Goal: Information Seeking & Learning: Learn about a topic

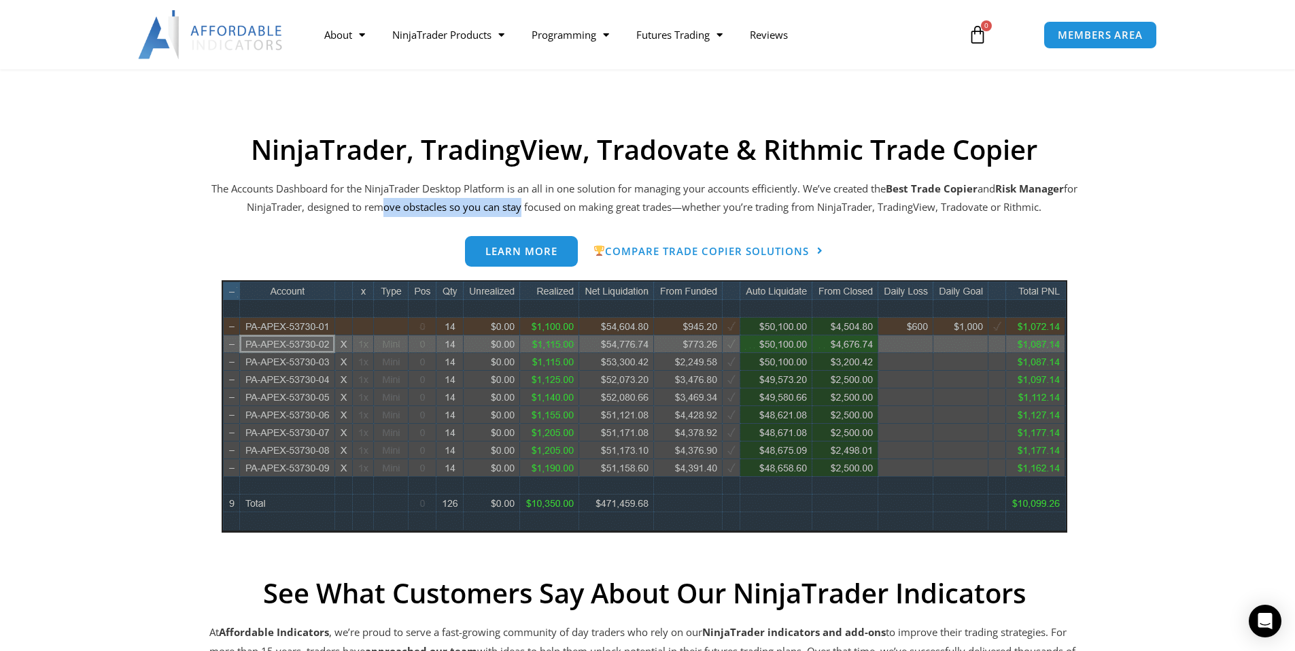
drag, startPoint x: 389, startPoint y: 207, endPoint x: 551, endPoint y: 211, distance: 161.8
click at [525, 211] on p "The Accounts Dashboard for the NinjaTrader Desktop Platform is an all in one so…" at bounding box center [644, 198] width 870 height 38
click at [554, 211] on p "The Accounts Dashboard for the NinjaTrader Desktop Platform is an all in one so…" at bounding box center [644, 198] width 870 height 38
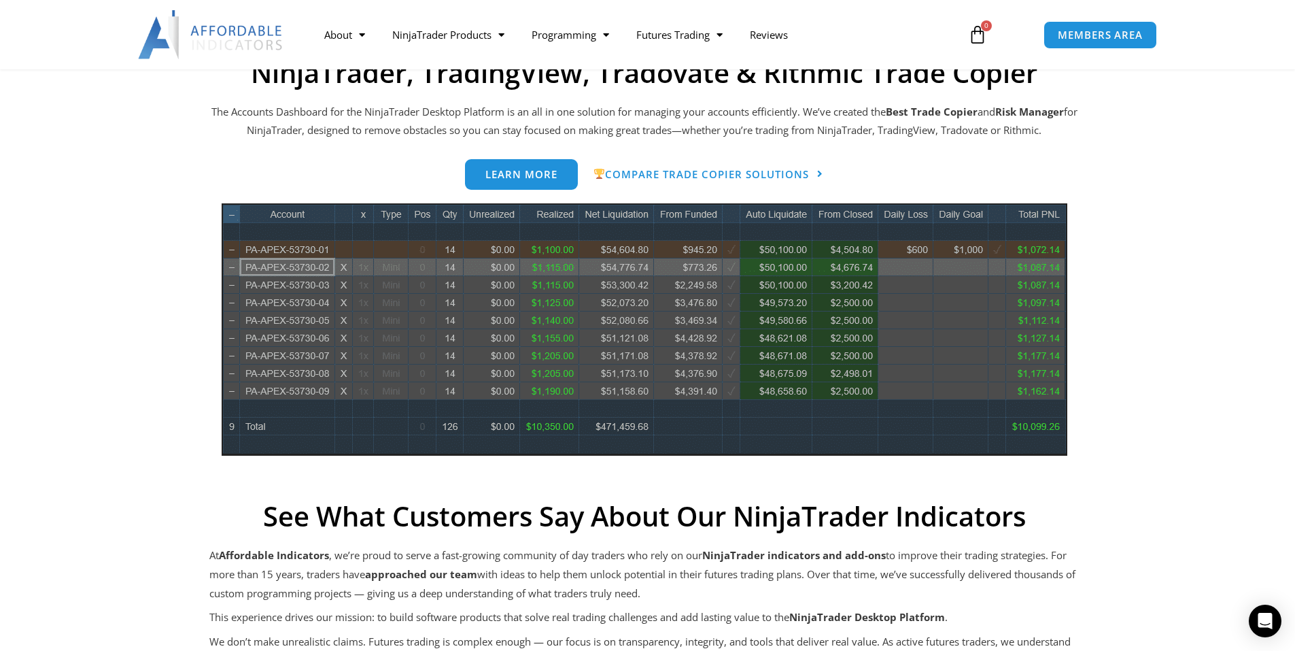
scroll to position [612, 0]
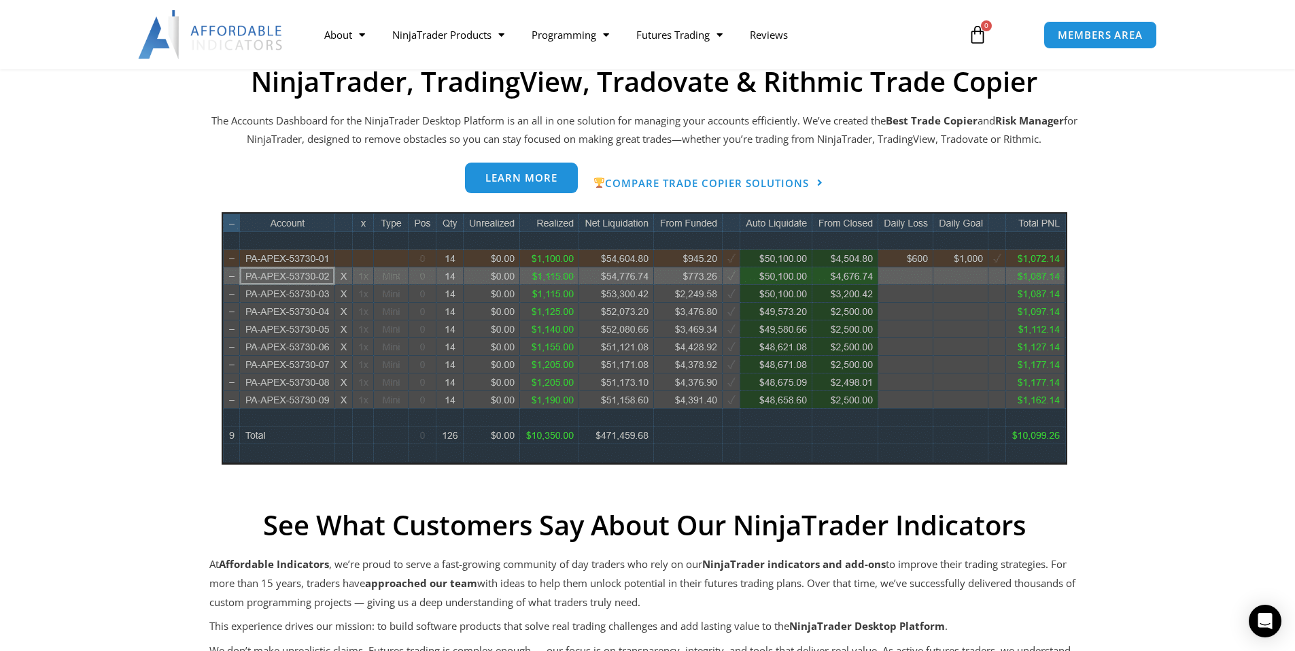
click at [543, 181] on span "Learn more" at bounding box center [521, 178] width 72 height 10
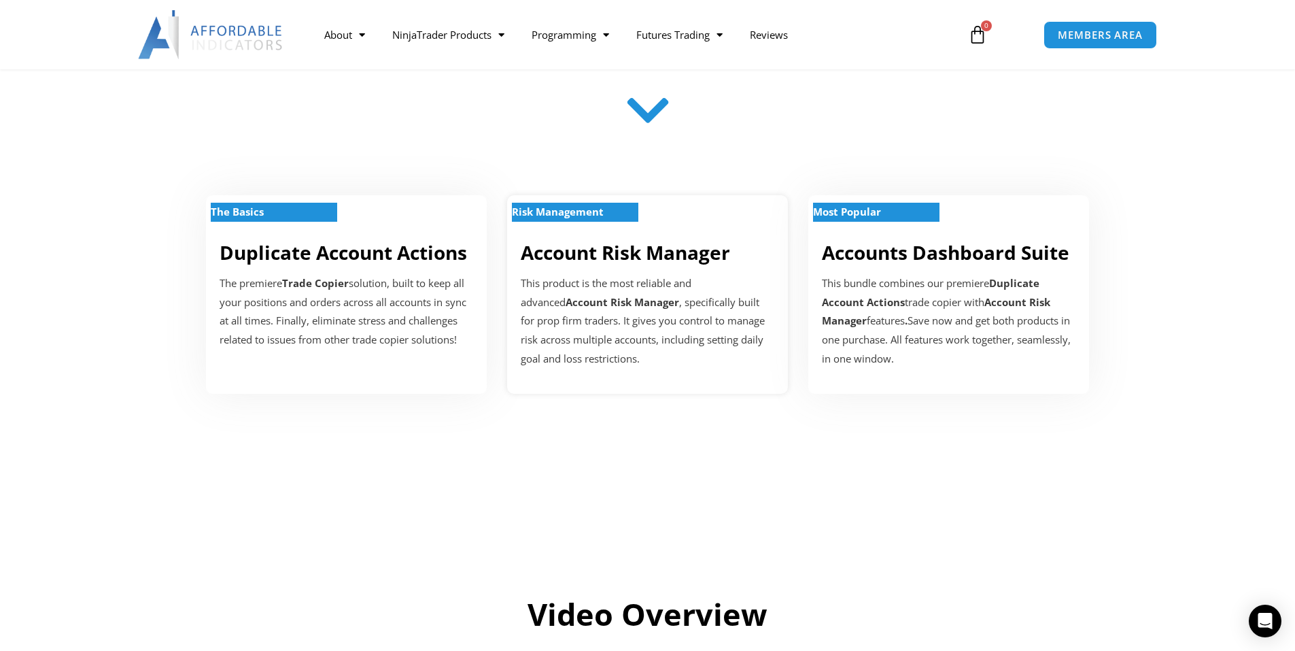
scroll to position [408, 0]
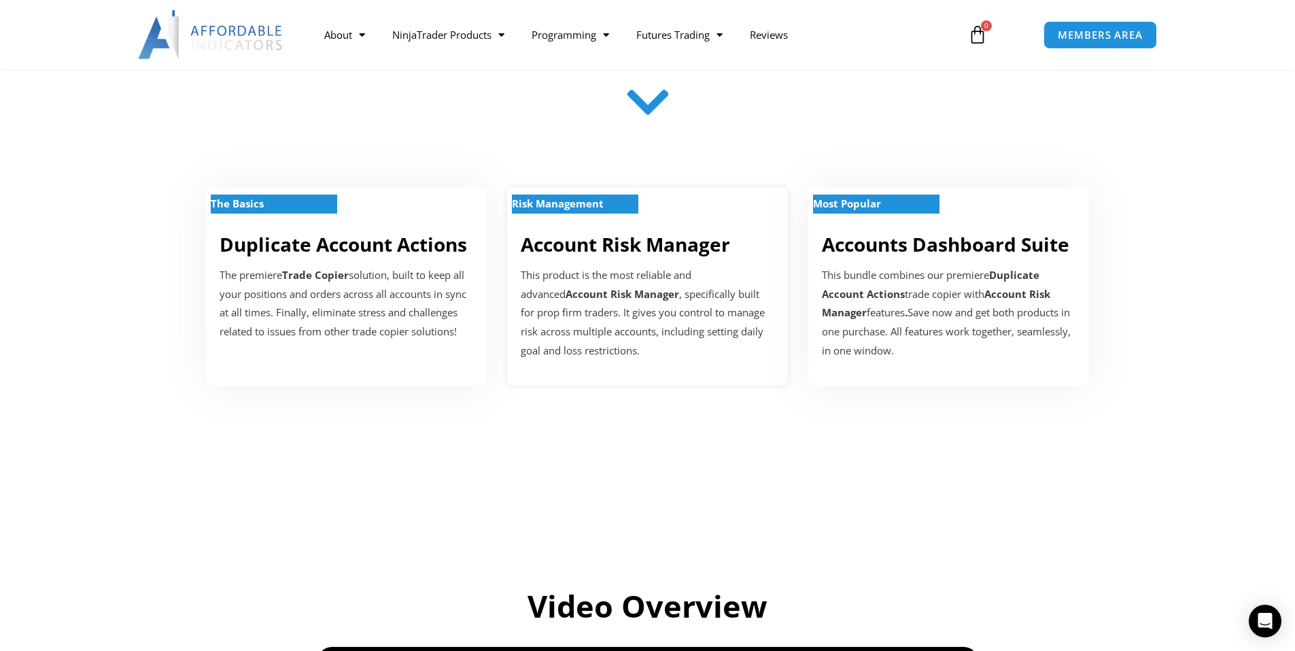
click at [667, 309] on p "This product is the most reliable and advanced Account Risk Manager , specifica…" at bounding box center [648, 313] width 254 height 94
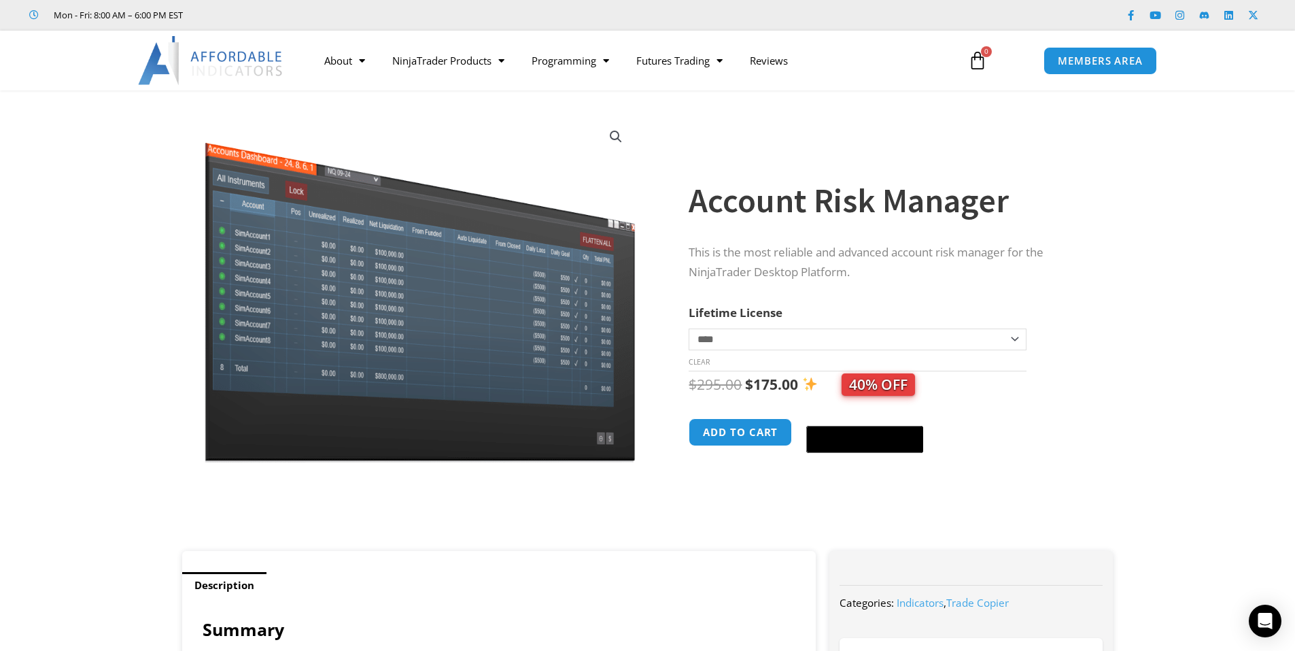
click at [827, 345] on select "**********" at bounding box center [857, 339] width 337 height 22
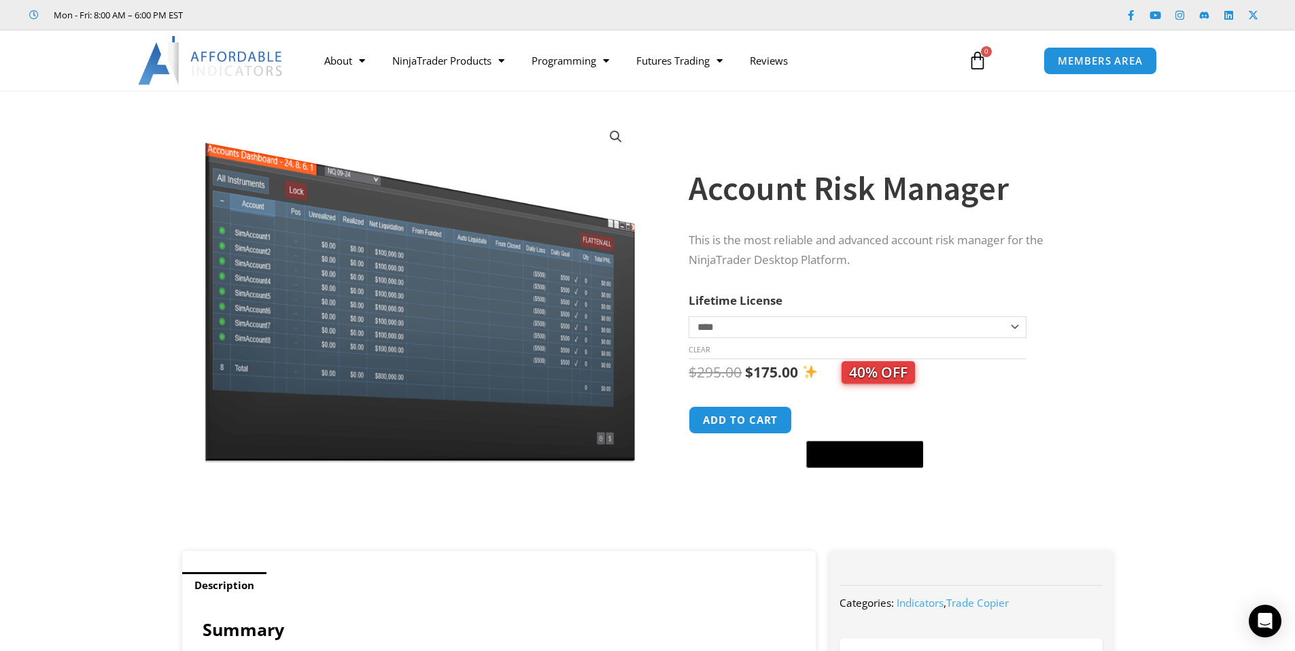
click at [835, 334] on select "**********" at bounding box center [857, 327] width 337 height 22
click at [825, 341] on td "**********" at bounding box center [857, 336] width 337 height 43
click at [807, 326] on select "**********" at bounding box center [857, 327] width 337 height 22
click at [689, 316] on select "**********" at bounding box center [857, 327] width 337 height 22
click at [810, 322] on select "**********" at bounding box center [857, 327] width 337 height 22
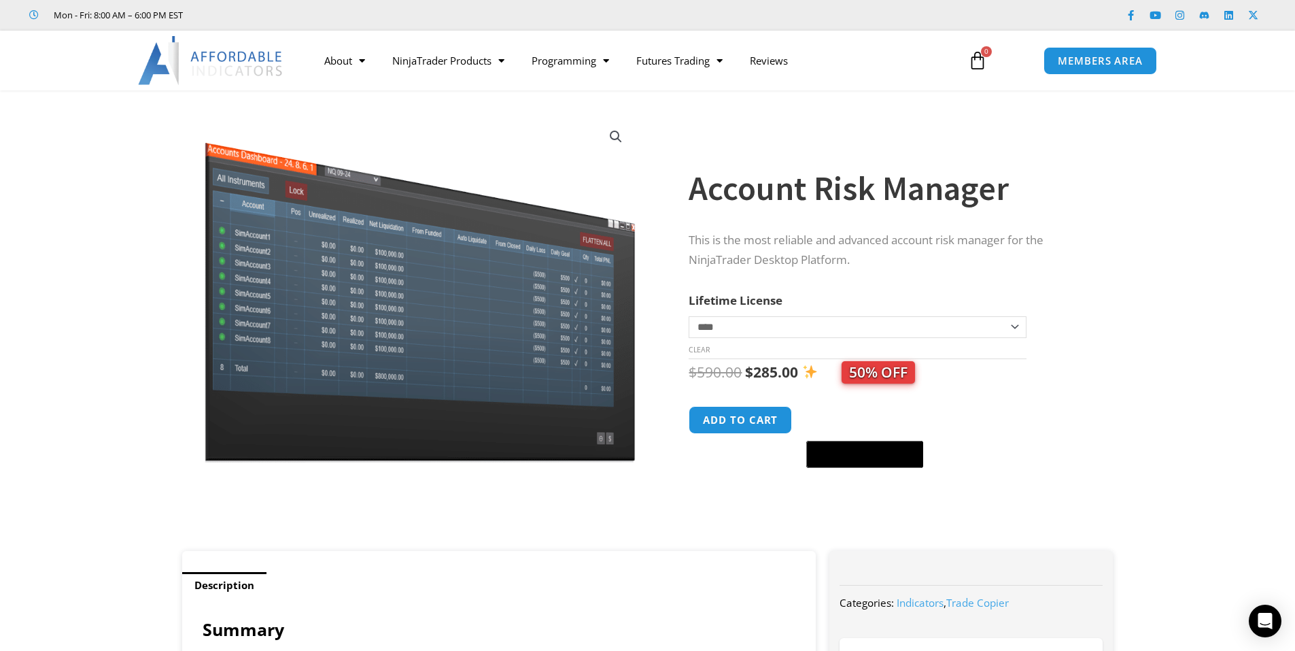
select select "*"
click at [689, 316] on select "**********" at bounding box center [857, 327] width 337 height 22
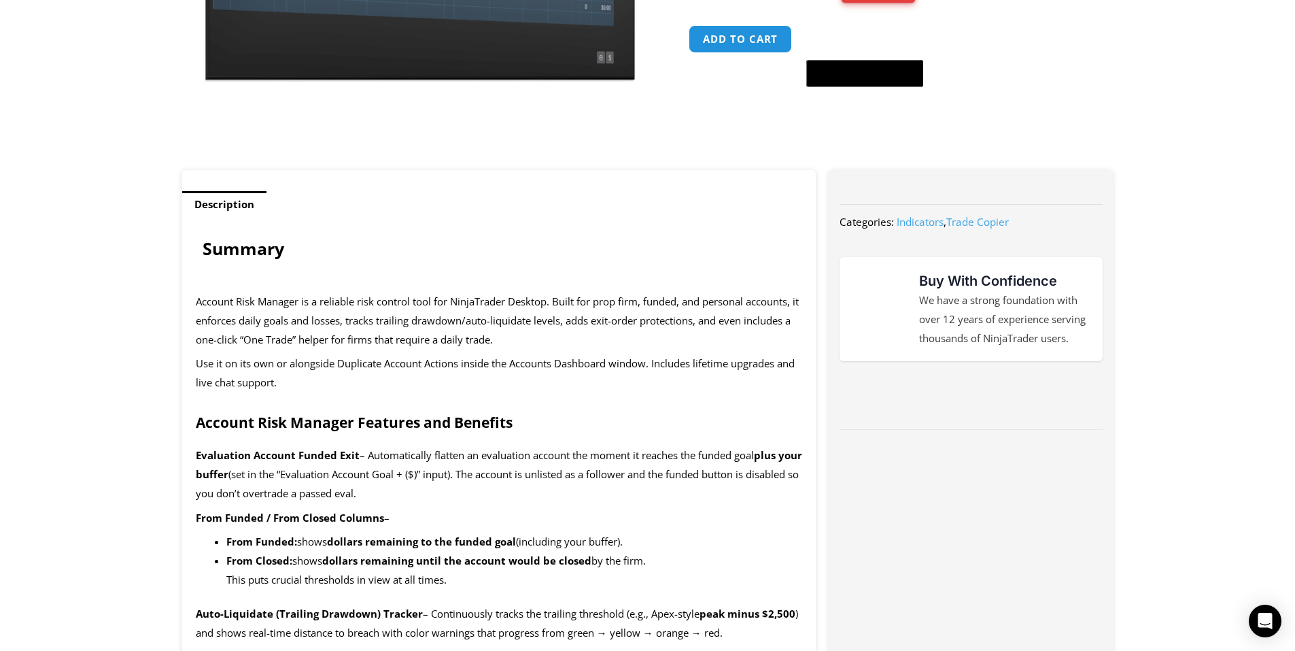
scroll to position [408, 0]
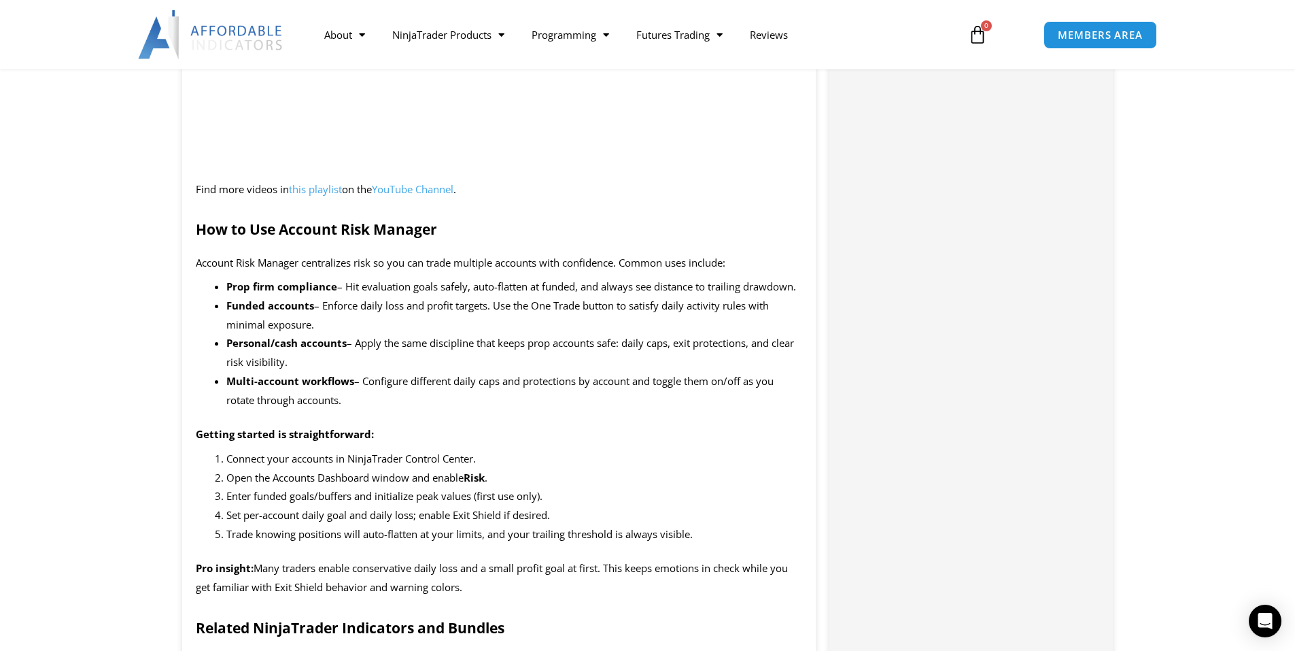
scroll to position [1903, 0]
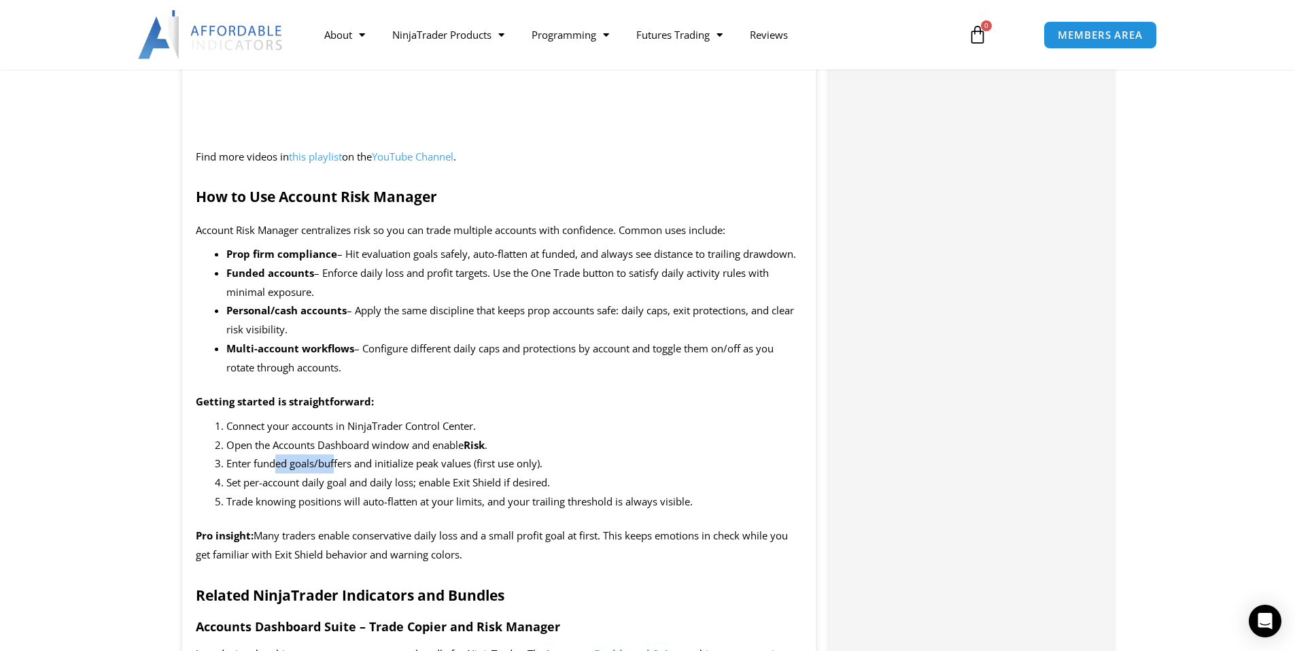
drag, startPoint x: 290, startPoint y: 442, endPoint x: 341, endPoint y: 442, distance: 51.0
click at [337, 456] on span "Enter funded goals/buffers and initialize peak values (first use only)." at bounding box center [384, 463] width 316 height 14
click at [353, 456] on span "Enter funded goals/buffers and initialize peak values (first use only)." at bounding box center [384, 463] width 316 height 14
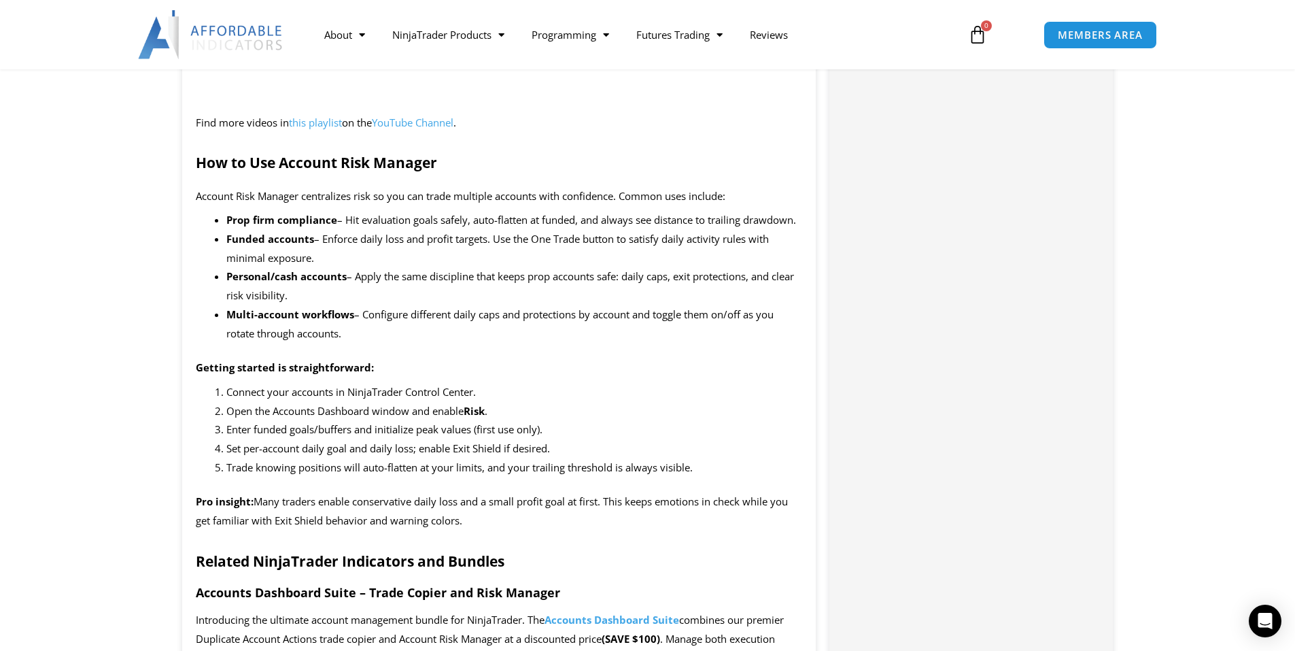
scroll to position [2175, 0]
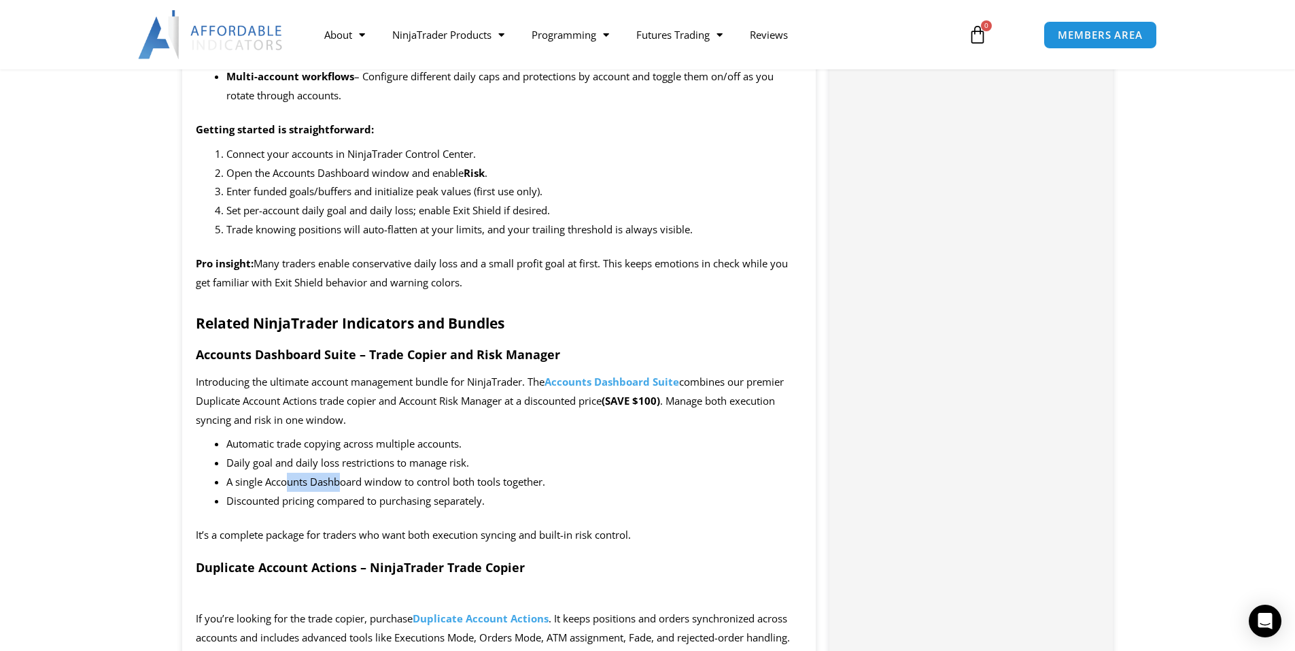
drag, startPoint x: 311, startPoint y: 457, endPoint x: 363, endPoint y: 462, distance: 52.5
click at [346, 474] on span "A single Accounts Dashboard window to control both tools together." at bounding box center [385, 481] width 319 height 14
click at [363, 474] on span "A single Accounts Dashboard window to control both tools together." at bounding box center [385, 481] width 319 height 14
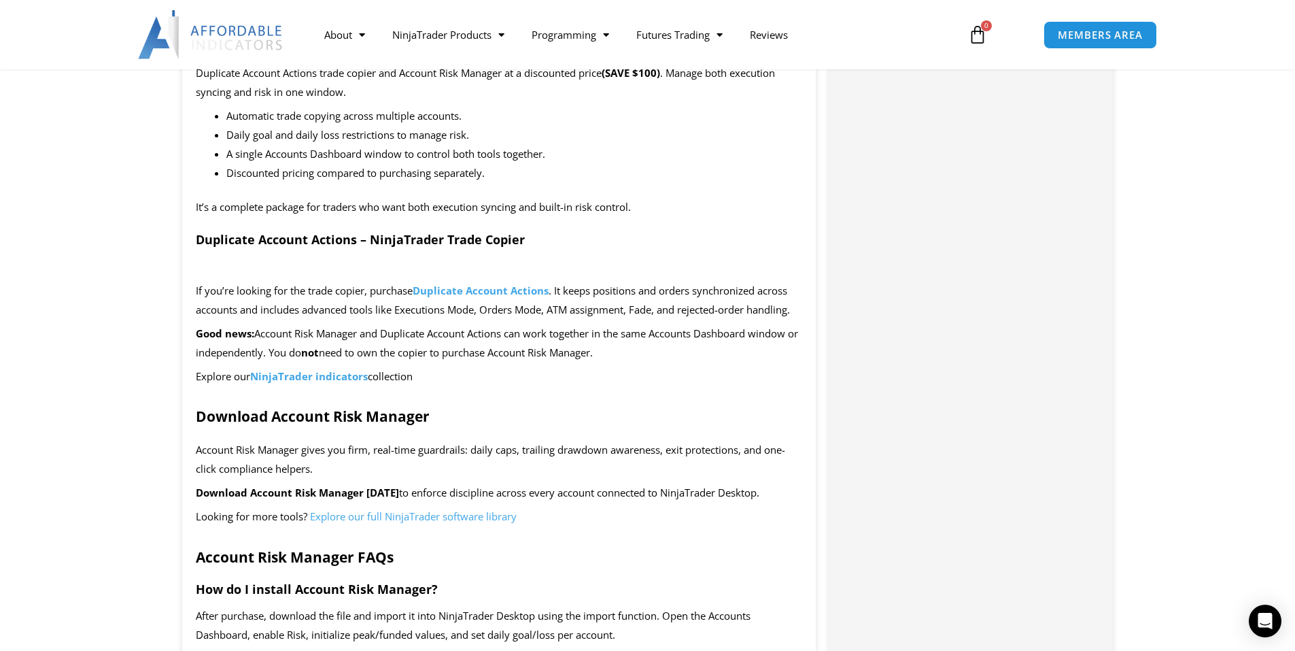
scroll to position [2515, 0]
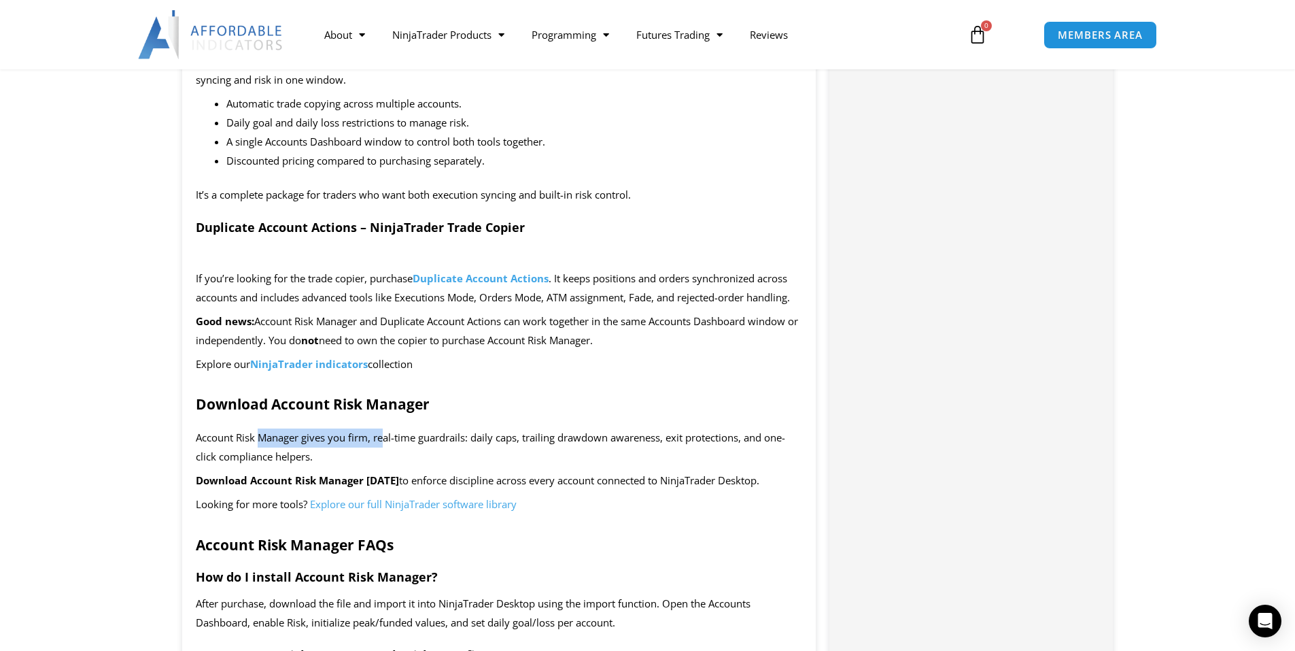
drag, startPoint x: 262, startPoint y: 413, endPoint x: 392, endPoint y: 411, distance: 129.2
click at [386, 430] on span "Account Risk Manager gives you firm, real-time guardrails: daily caps, trailing…" at bounding box center [490, 446] width 589 height 33
drag, startPoint x: 392, startPoint y: 411, endPoint x: 519, endPoint y: 413, distance: 127.1
click at [506, 430] on span "Account Risk Manager gives you firm, real-time guardrails: daily caps, trailing…" at bounding box center [490, 446] width 589 height 33
drag, startPoint x: 519, startPoint y: 413, endPoint x: 543, endPoint y: 413, distance: 23.8
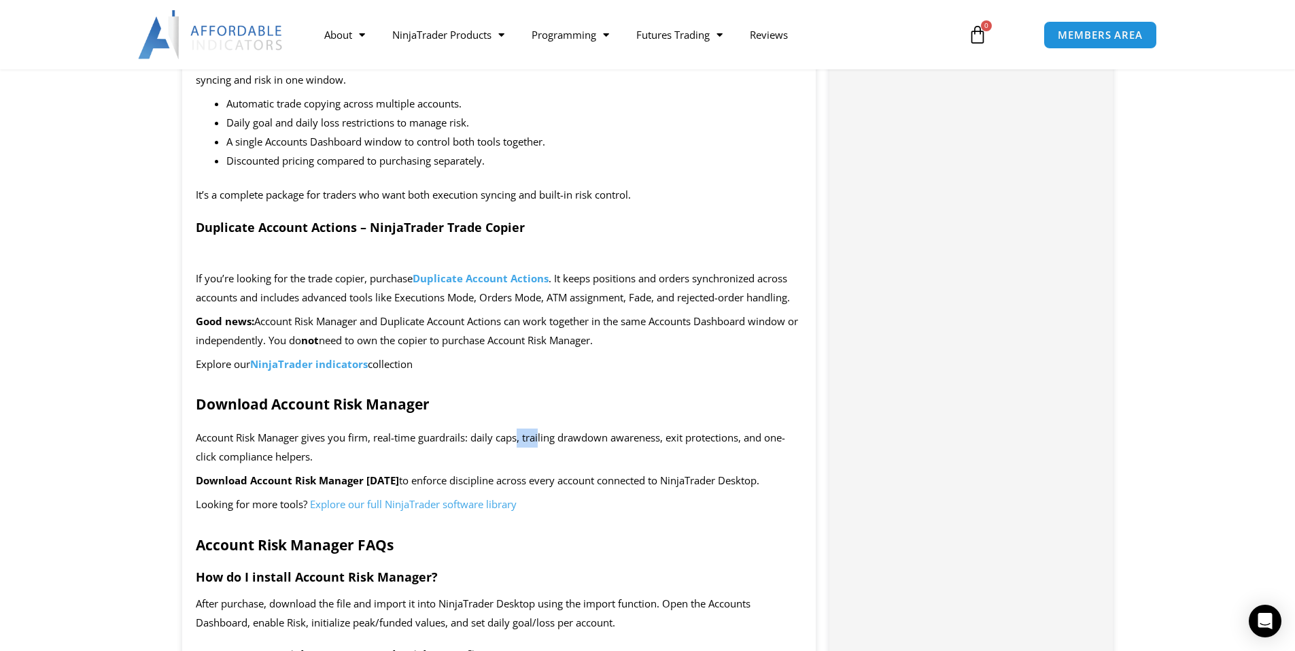
click at [541, 430] on span "Account Risk Manager gives you firm, real-time guardrails: daily caps, trailing…" at bounding box center [490, 446] width 589 height 33
click at [543, 430] on span "Account Risk Manager gives you firm, real-time guardrails: daily caps, trailing…" at bounding box center [490, 446] width 589 height 33
drag, startPoint x: 430, startPoint y: 455, endPoint x: 561, endPoint y: 455, distance: 131.2
click at [544, 473] on span "to enforce discipline across every account connected to NinjaTrader Desktop." at bounding box center [579, 480] width 360 height 14
click at [585, 473] on span "to enforce discipline across every account connected to NinjaTrader Desktop." at bounding box center [579, 480] width 360 height 14
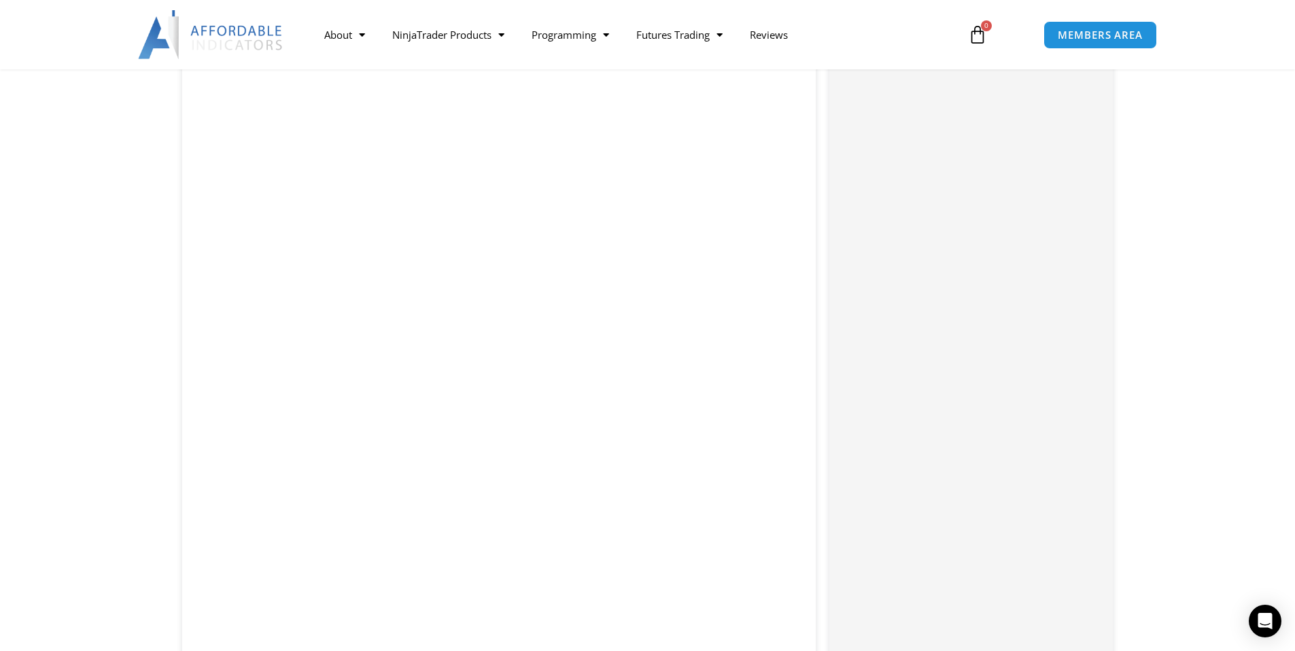
scroll to position [2991, 0]
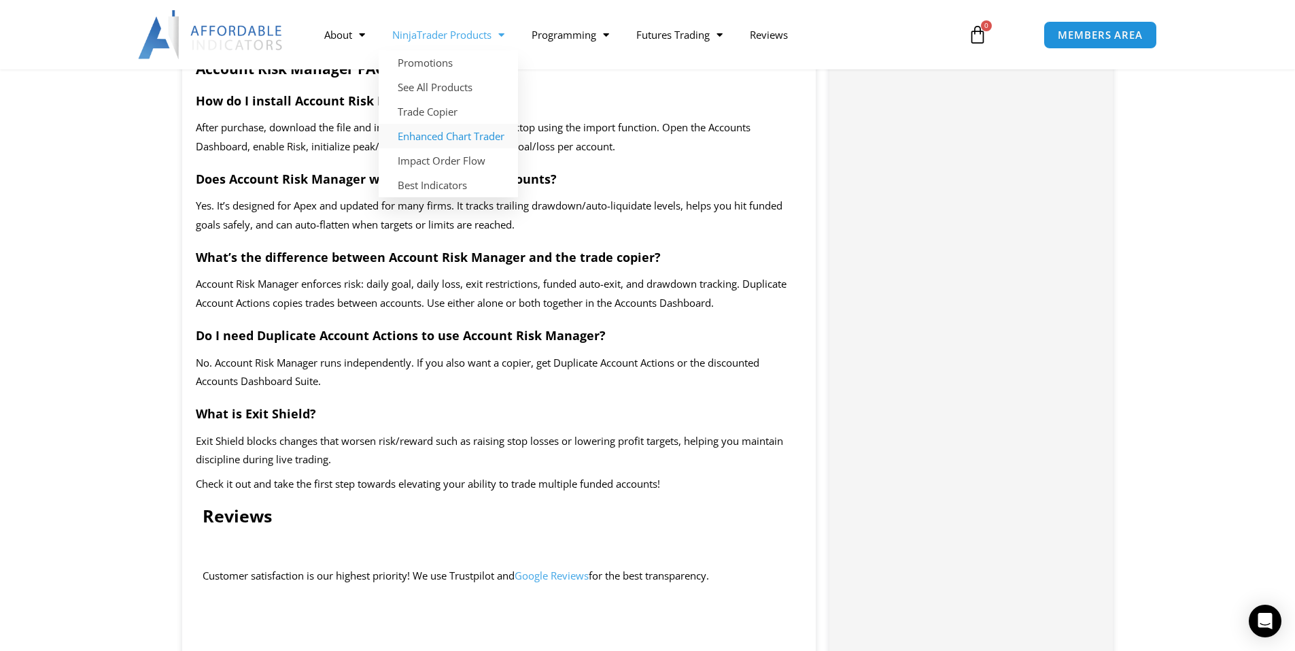
click at [489, 137] on link "Enhanced Chart Trader" at bounding box center [448, 136] width 139 height 24
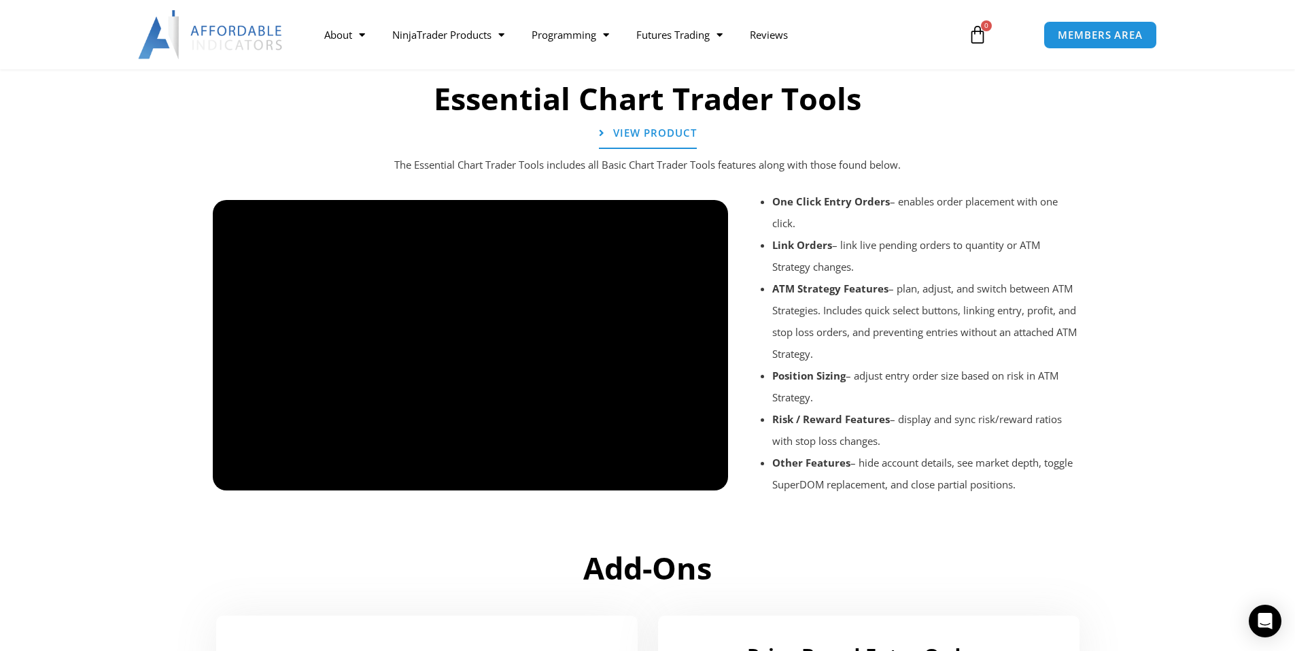
scroll to position [1103, 0]
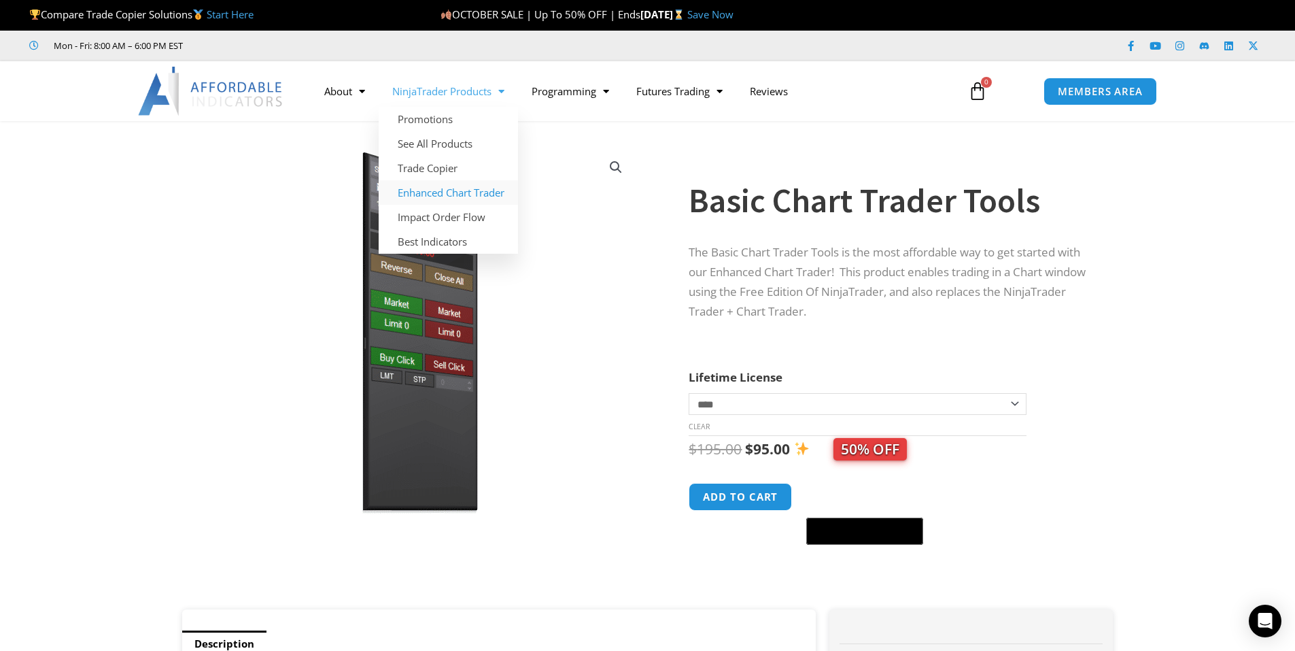
click at [470, 194] on link "Enhanced Chart Trader" at bounding box center [448, 192] width 139 height 24
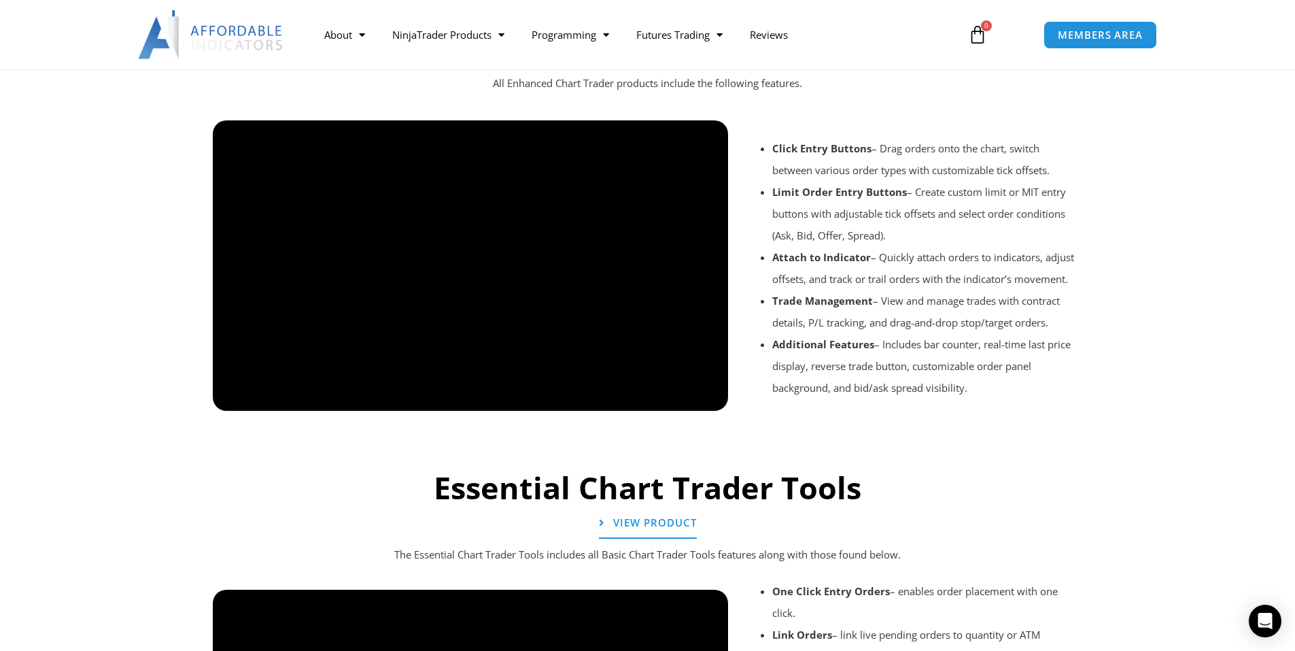
scroll to position [952, 0]
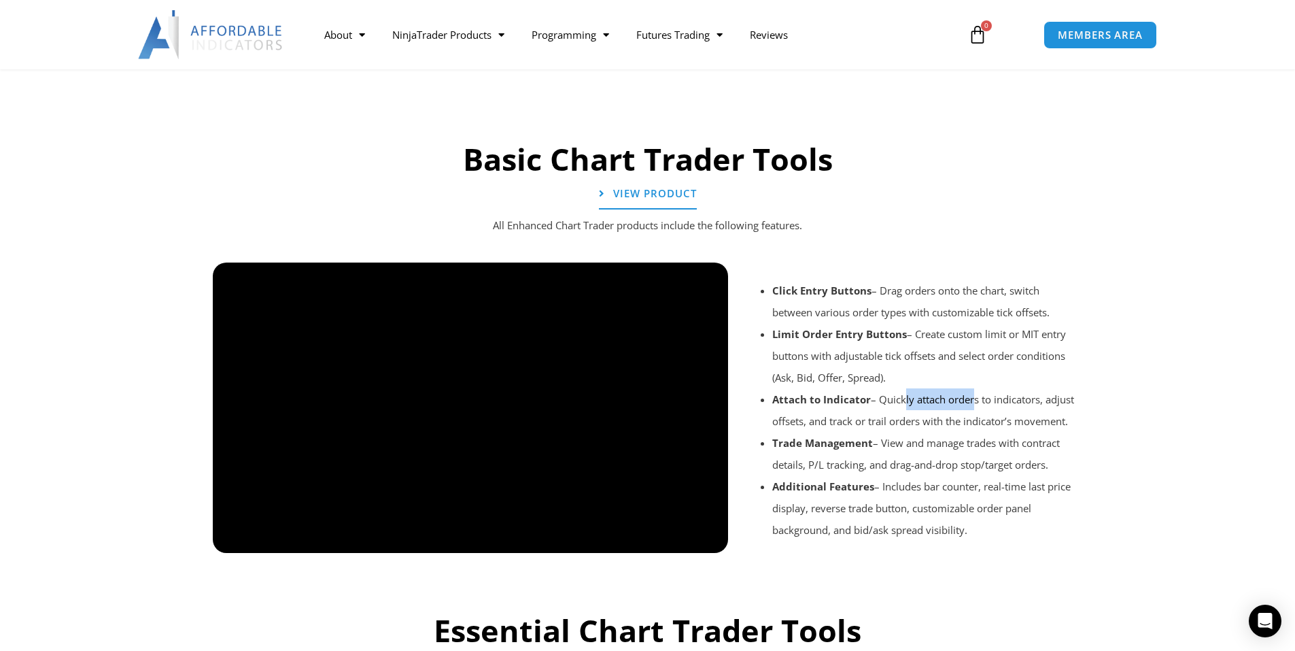
drag, startPoint x: 948, startPoint y: 400, endPoint x: 982, endPoint y: 403, distance: 34.2
click at [978, 403] on li "Attach to Indicator – Quickly attach orders to indicators, adjust offsets, and …" at bounding box center [926, 410] width 309 height 44
click at [989, 403] on li "Attach to Indicator – Quickly attach orders to indicators, adjust offsets, and …" at bounding box center [926, 410] width 309 height 44
drag, startPoint x: 917, startPoint y: 440, endPoint x: 1005, endPoint y: 443, distance: 88.4
click at [1003, 443] on li "Trade Management – View and manage trades with contract details, P/L tracking, …" at bounding box center [926, 454] width 309 height 44
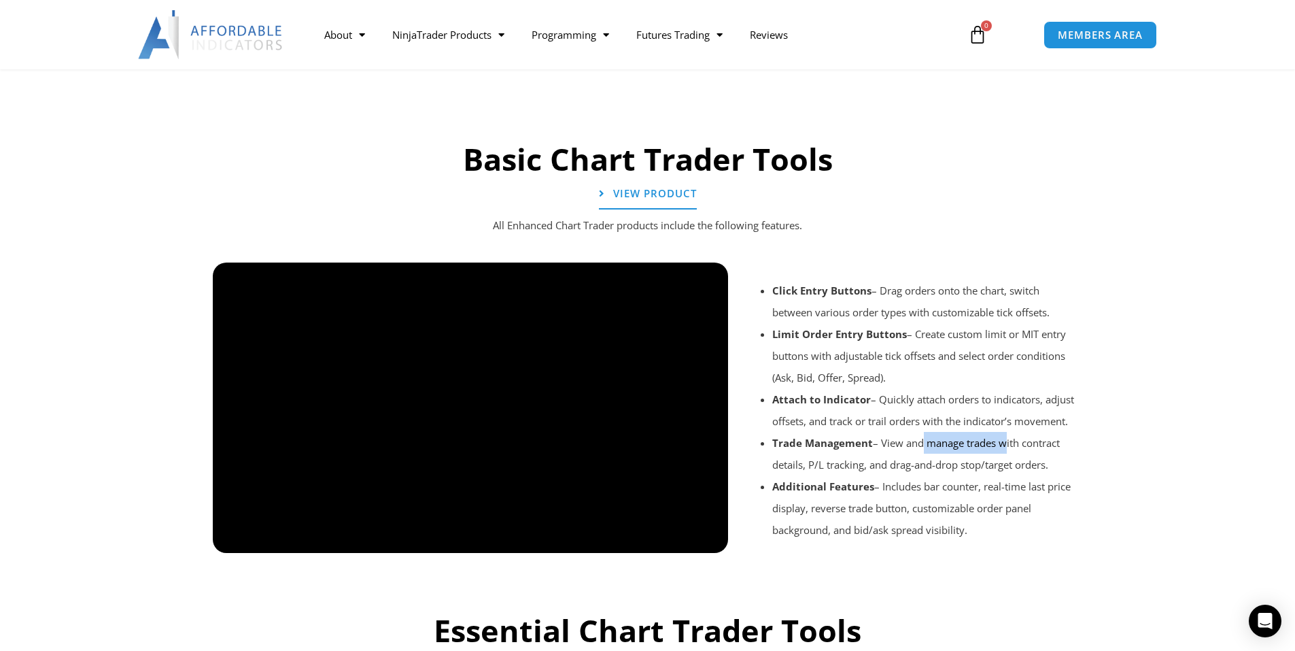
click at [1005, 443] on li "Trade Management – View and manage trades with contract details, P/L tracking, …" at bounding box center [926, 454] width 309 height 44
drag, startPoint x: 836, startPoint y: 462, endPoint x: 918, endPoint y: 467, distance: 81.7
click at [903, 467] on li "Trade Management – View and manage trades with contract details, P/L tracking, …" at bounding box center [926, 454] width 309 height 44
click at [918, 467] on li "Trade Management – View and manage trades with contract details, P/L tracking, …" at bounding box center [926, 454] width 309 height 44
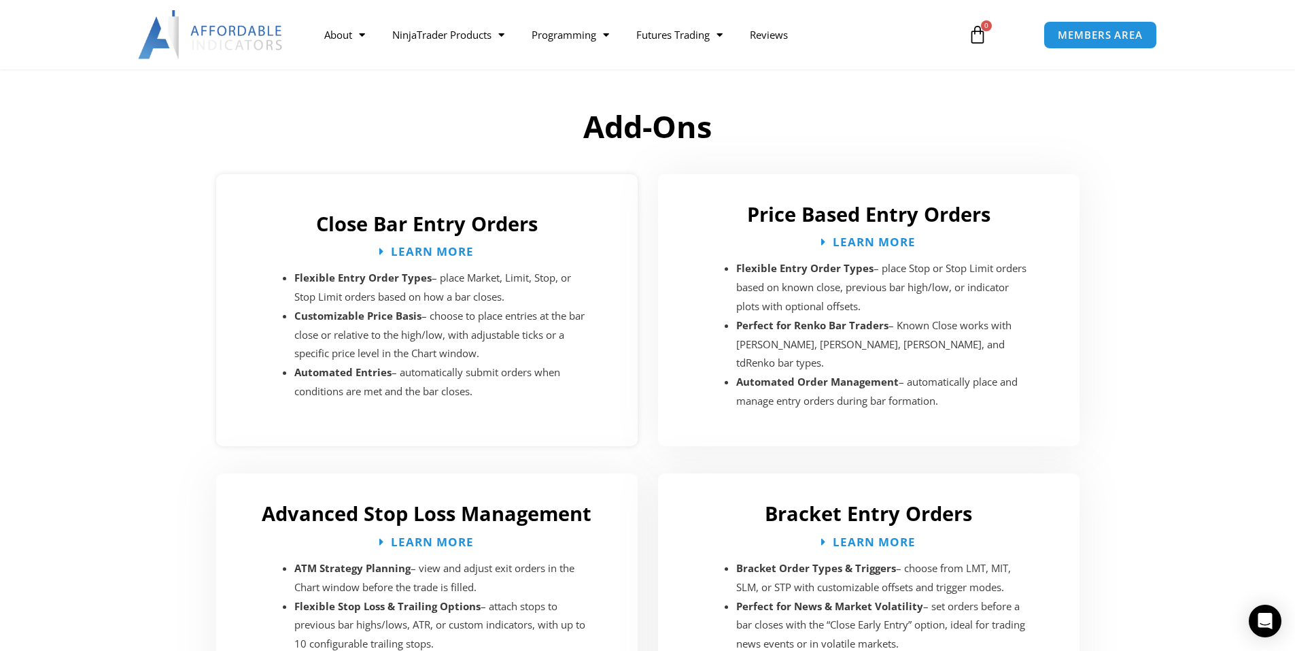
scroll to position [1903, 0]
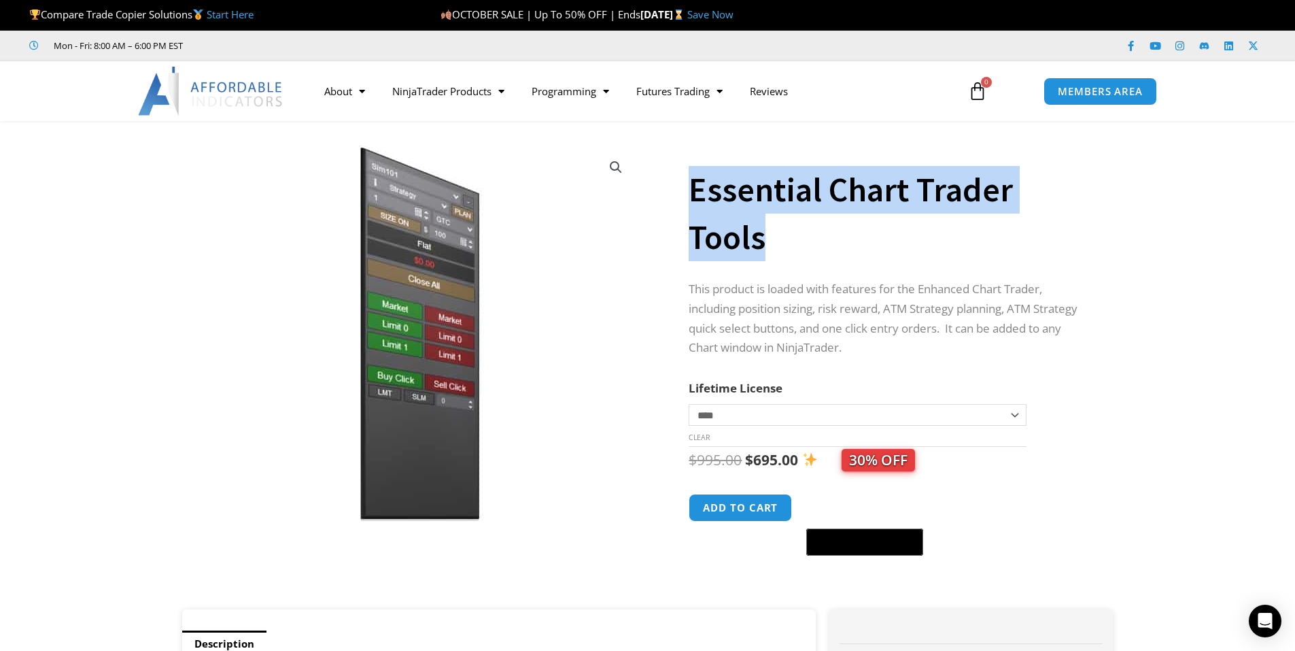
drag, startPoint x: 793, startPoint y: 252, endPoint x: 677, endPoint y: 182, distance: 134.8
click at [677, 182] on div "**********" at bounding box center [647, 372] width 945 height 474
copy div "Essential Chart Trader Tools"
